Goal: Task Accomplishment & Management: Manage account settings

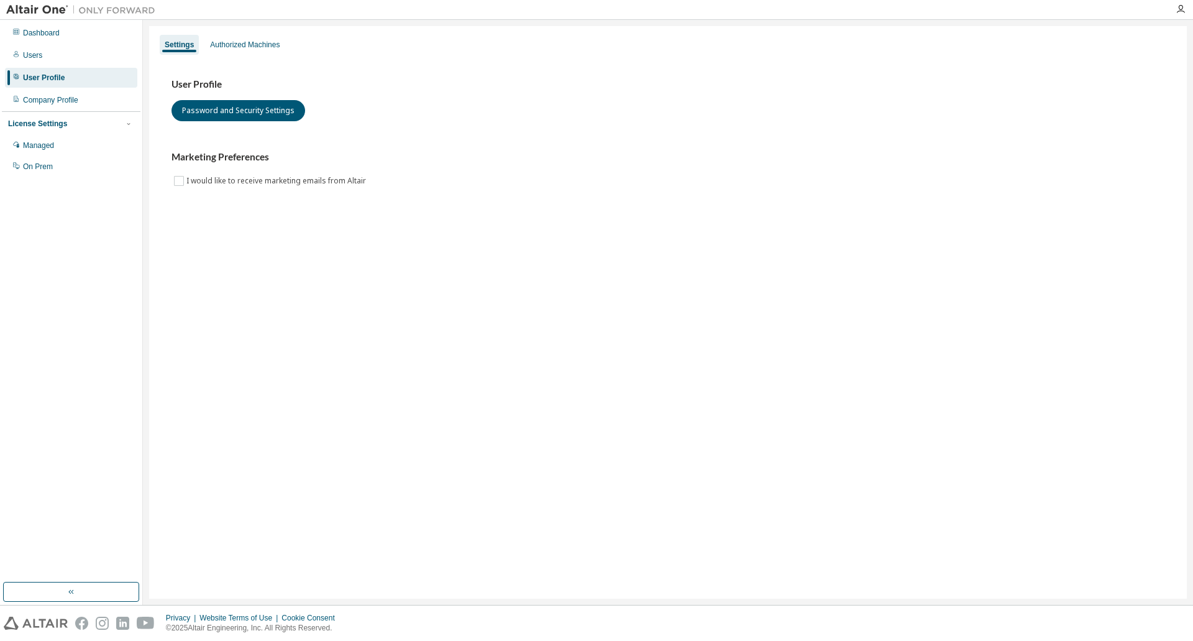
drag, startPoint x: 282, startPoint y: 1, endPoint x: 731, endPoint y: 102, distance: 460.7
click at [754, 114] on div "User Profile Password and Security Settings" at bounding box center [668, 99] width 993 height 43
